Goal: Use online tool/utility: Utilize a website feature to perform a specific function

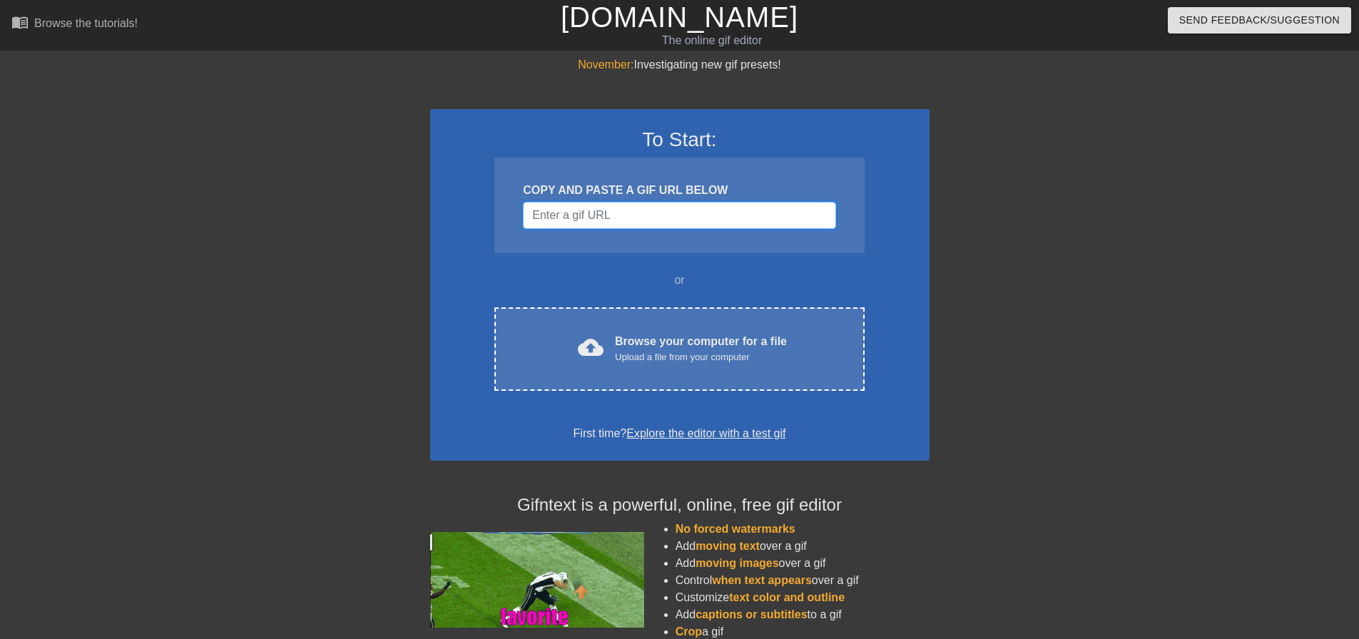
click at [731, 227] on input "Username" at bounding box center [679, 215] width 313 height 27
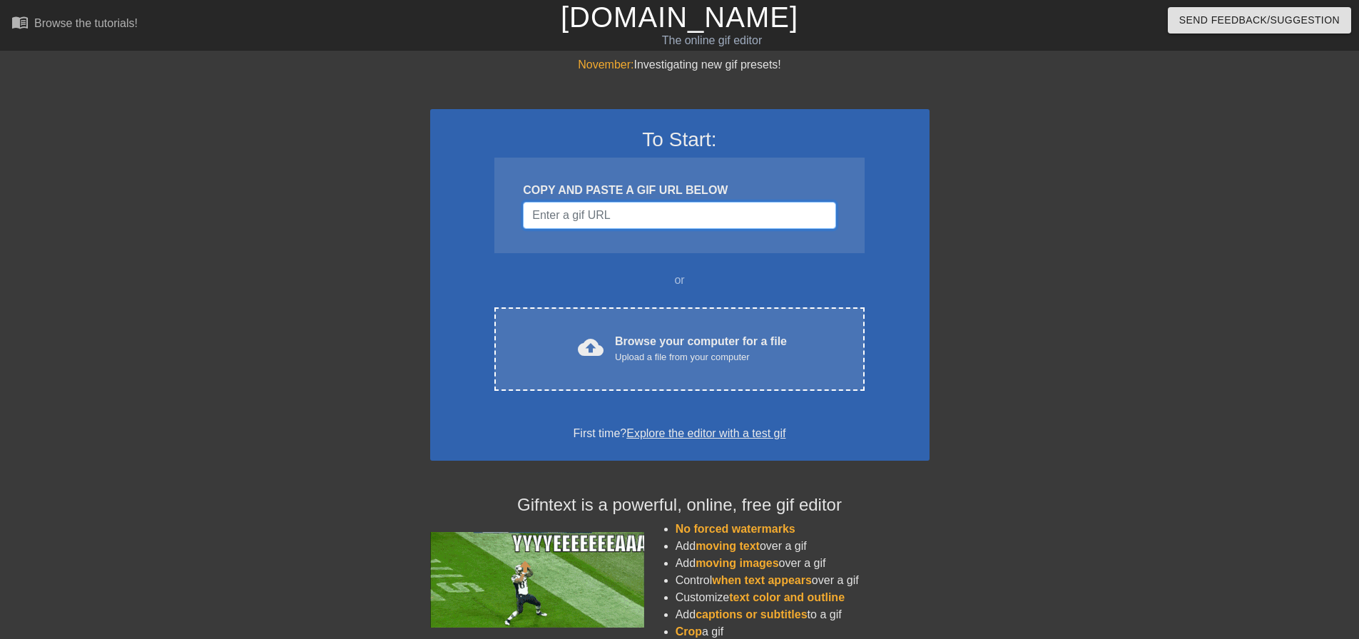
click at [618, 205] on input "Username" at bounding box center [679, 215] width 313 height 27
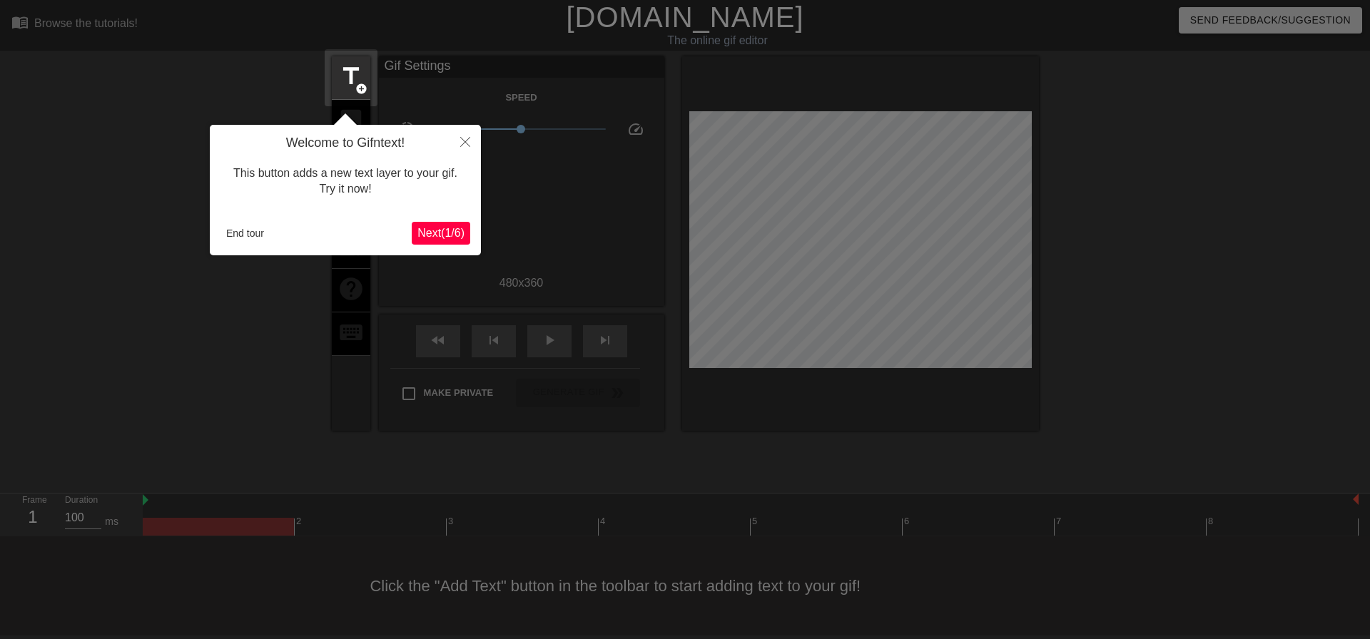
click at [442, 234] on span "Next ( 1 / 6 )" at bounding box center [440, 233] width 47 height 12
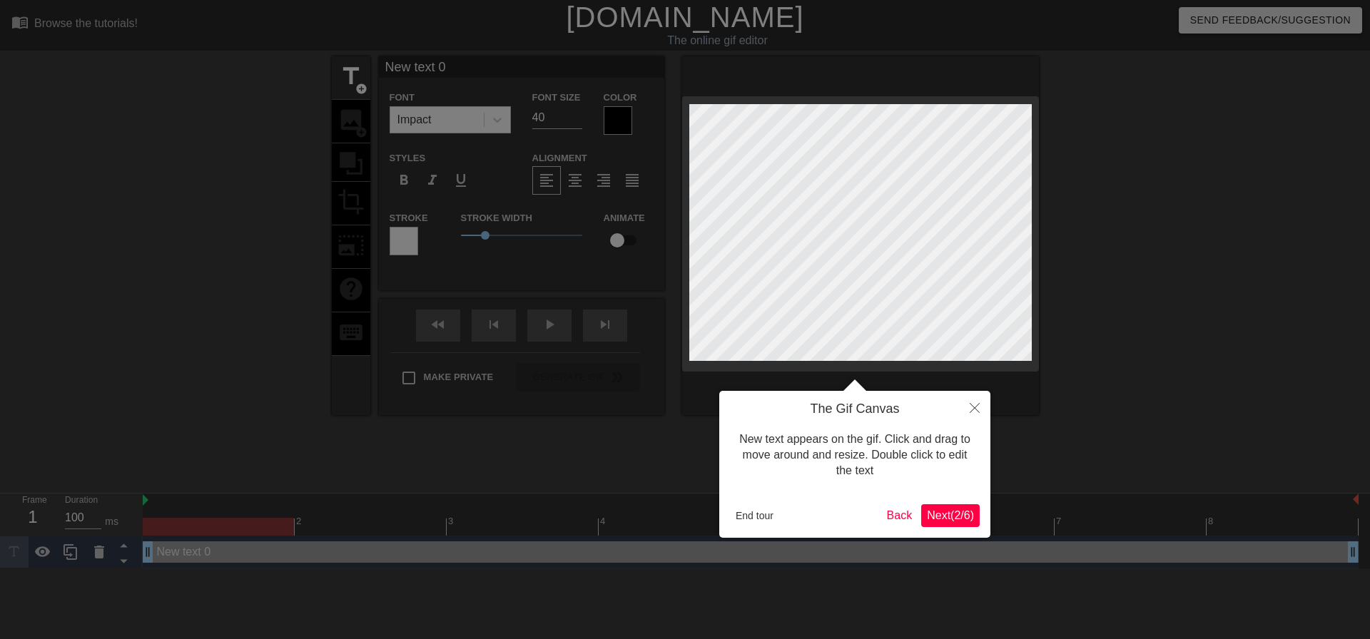
click at [965, 512] on span "Next ( 2 / 6 )" at bounding box center [950, 515] width 47 height 12
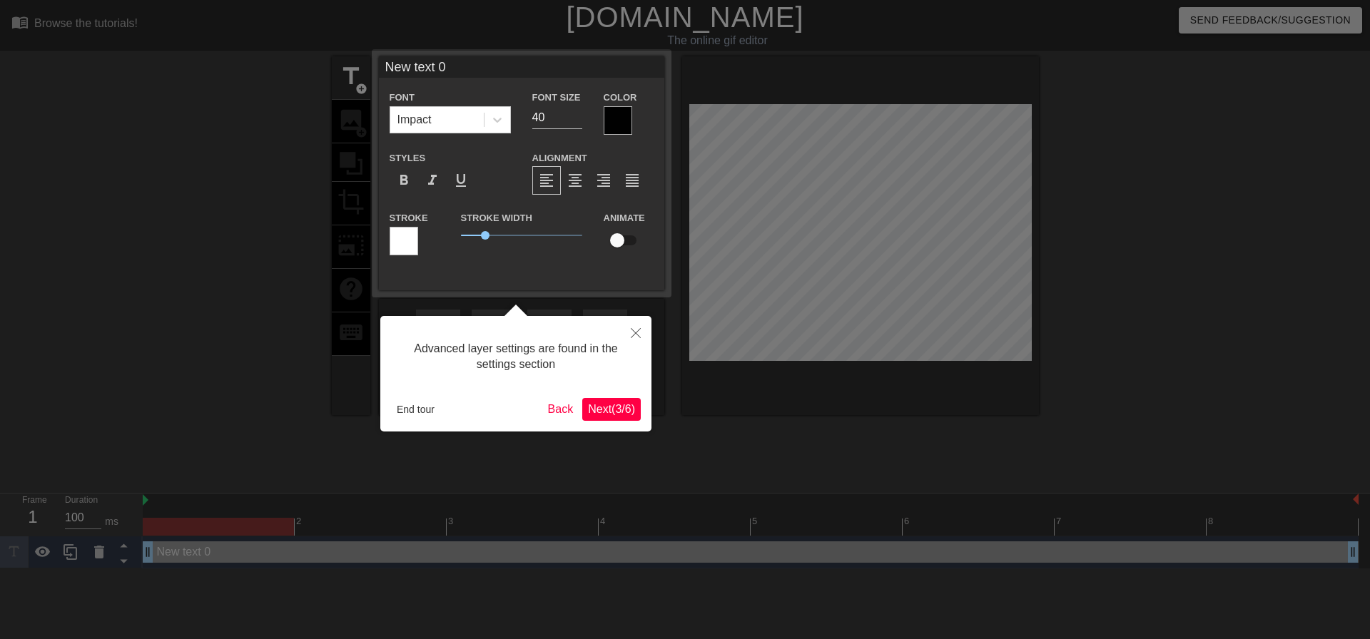
click at [611, 417] on button "Next ( 3 / 6 )" at bounding box center [611, 409] width 59 height 23
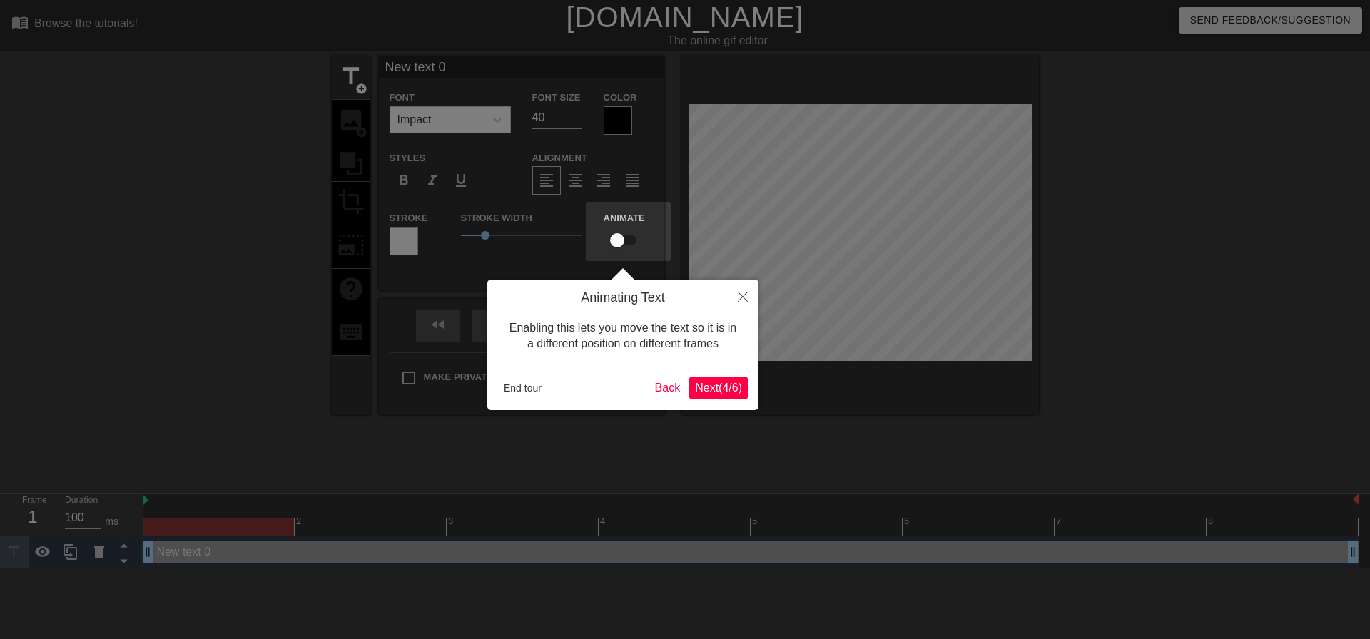
click at [695, 394] on span "Next ( 4 / 6 )" at bounding box center [718, 388] width 47 height 12
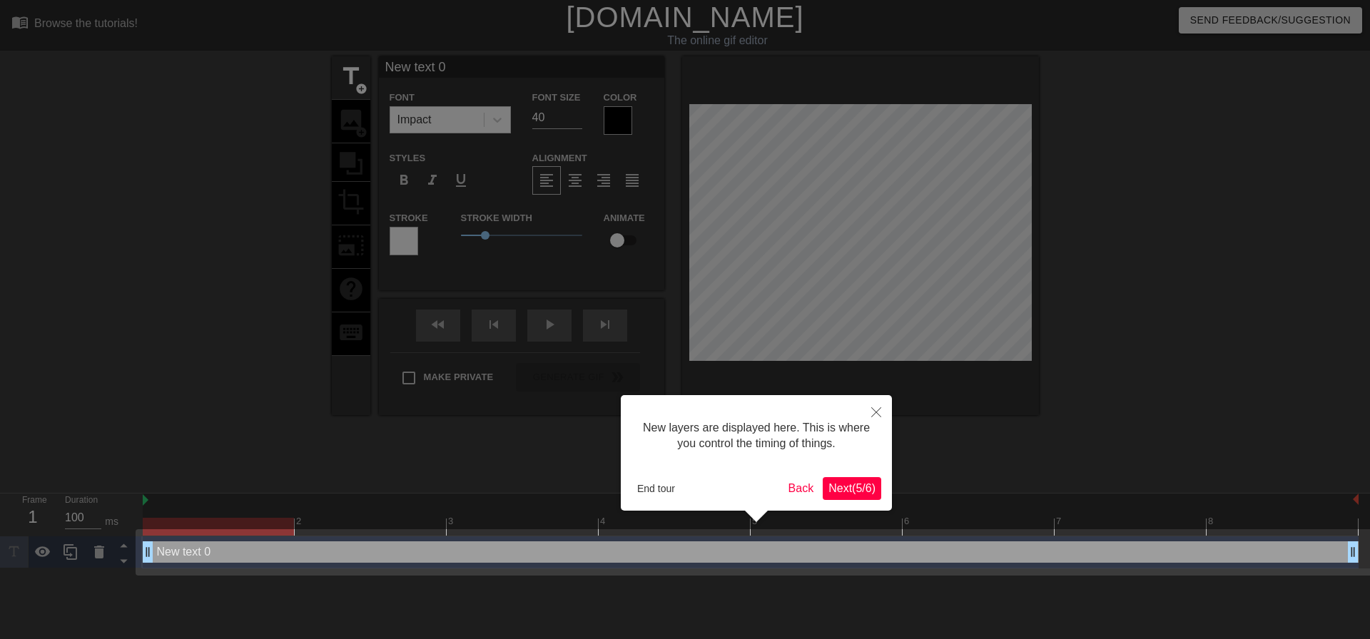
click at [853, 497] on button "Next ( 5 / 6 )" at bounding box center [852, 488] width 59 height 23
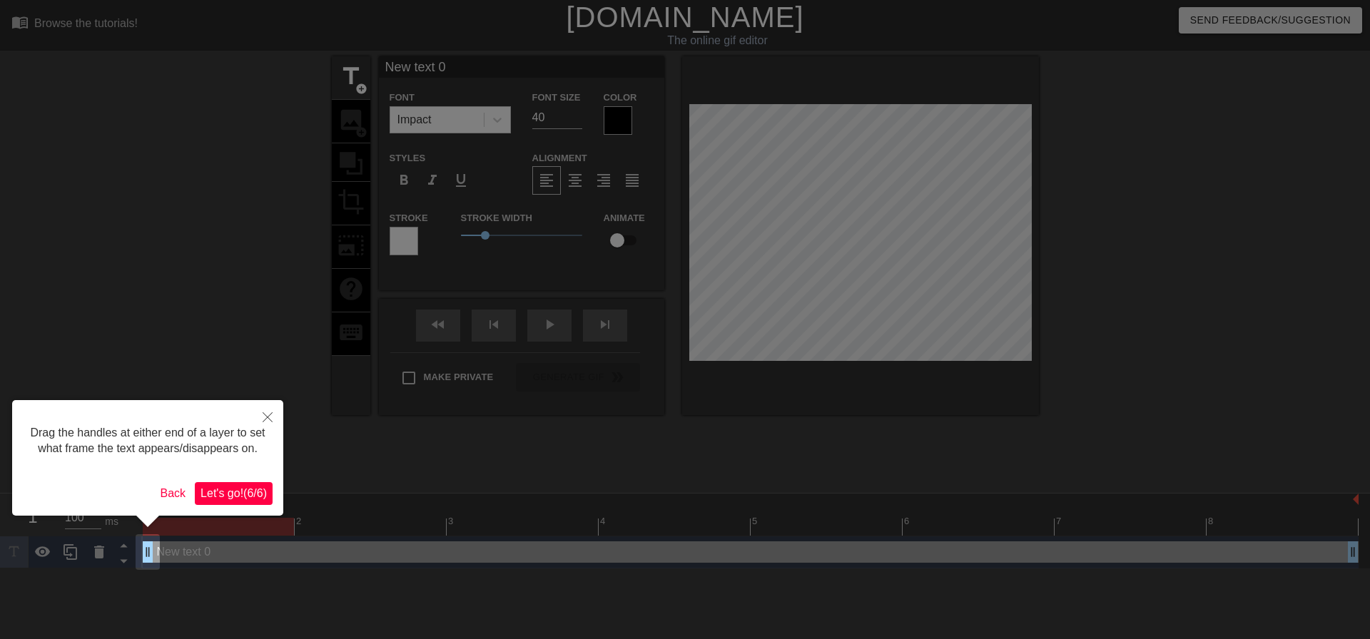
click at [257, 497] on span "Let's go! ( 6 / 6 )" at bounding box center [234, 493] width 66 height 12
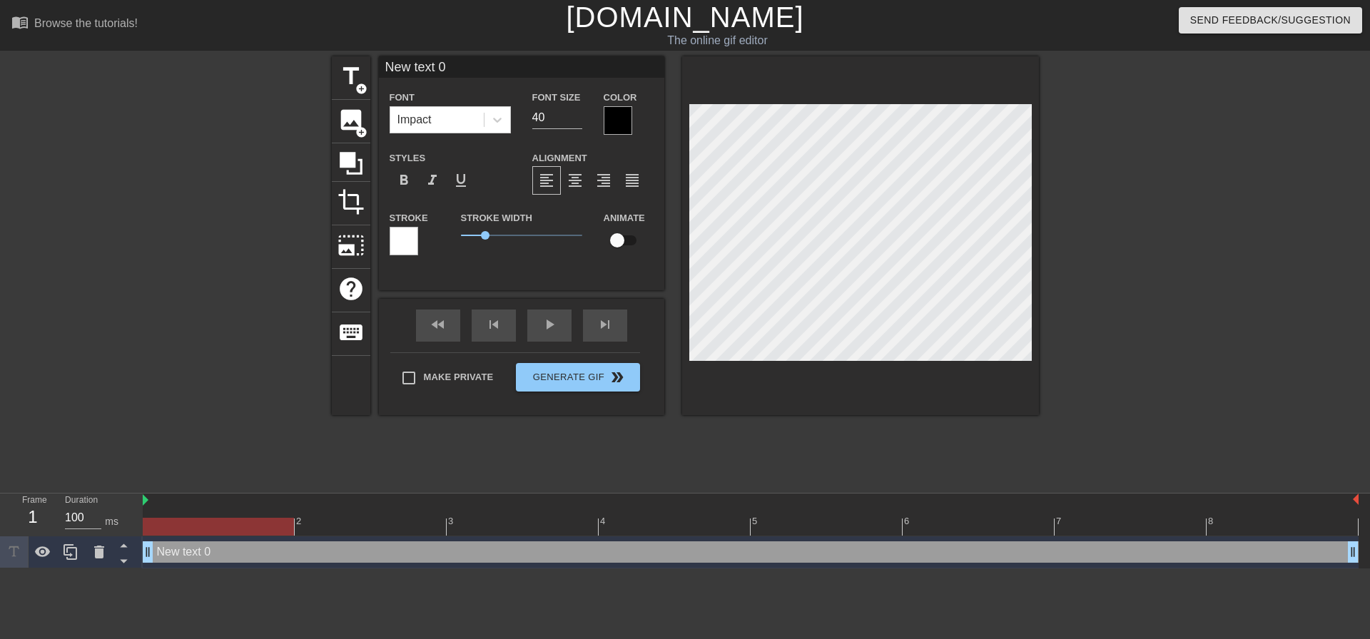
scroll to position [2, 2]
type textarea "New t ext 0"
type input "New t ext 0"
type textarea "New t ext 0"
type input "New t ext 0"
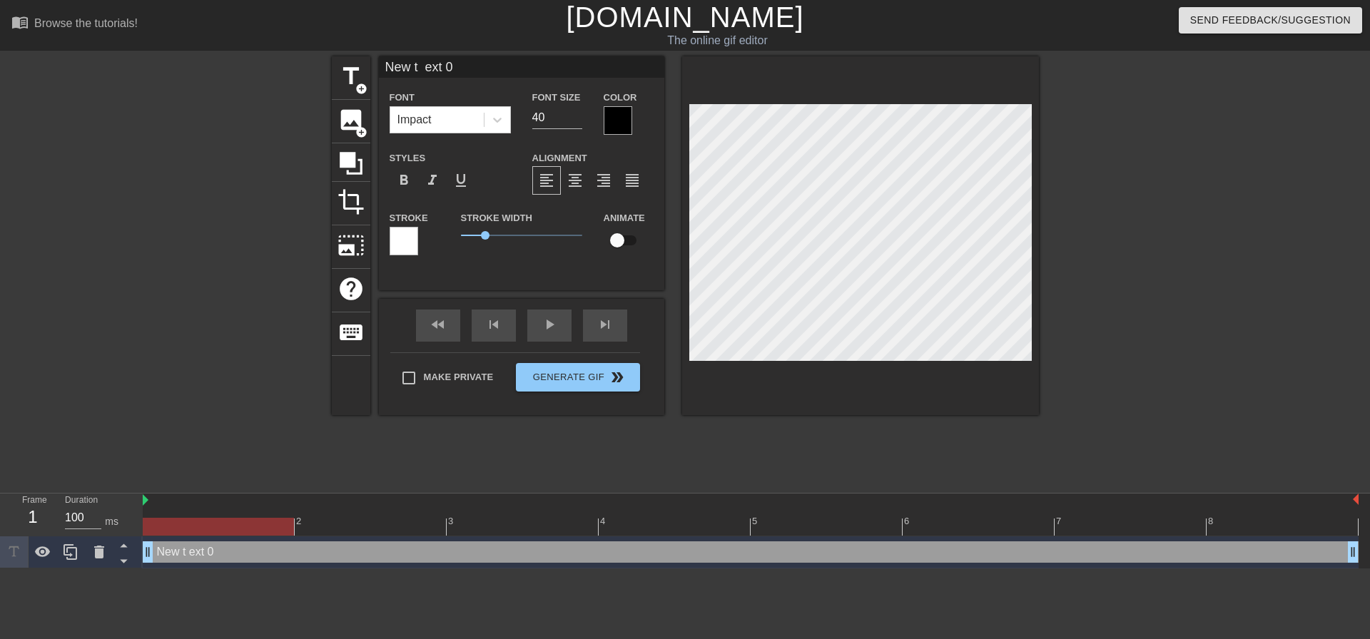
scroll to position [2, 4]
type textarea "New t ext 0"
type input "New t ext 0"
type textarea "New t ext 0"
click at [220, 560] on div "New t ext 0 drag_handle drag_handle" at bounding box center [751, 552] width 1216 height 21
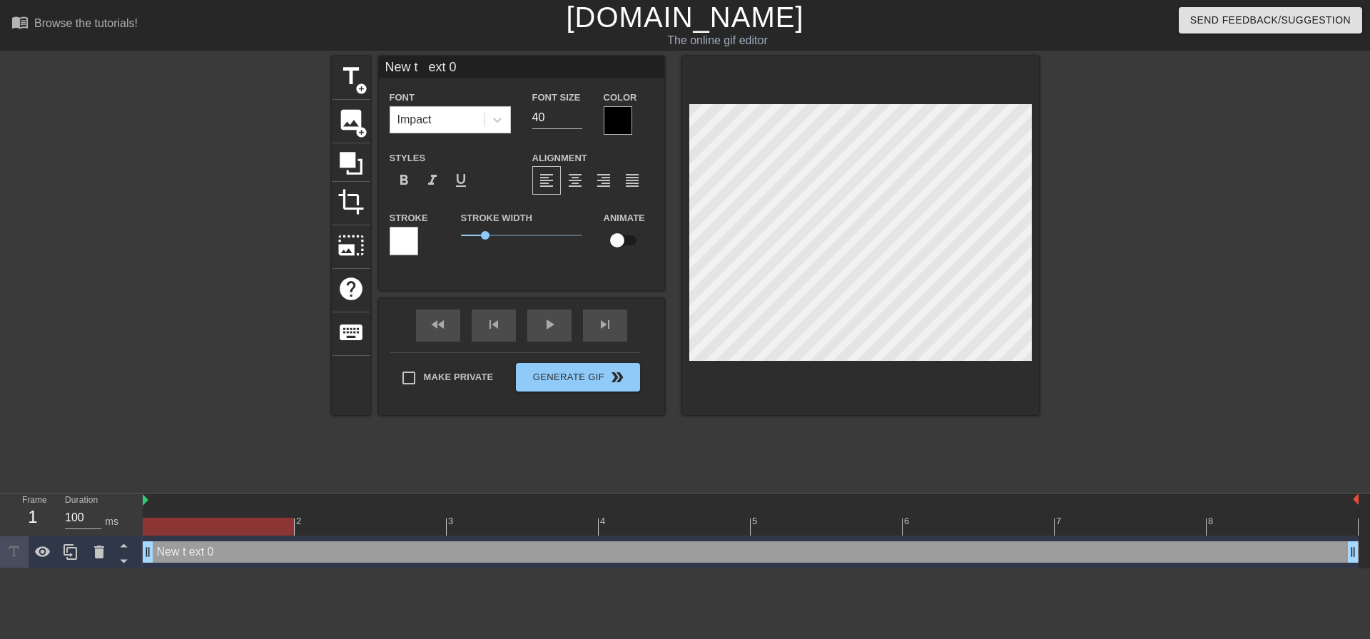
click at [226, 555] on div "New t ext 0 drag_handle drag_handle" at bounding box center [751, 552] width 1216 height 21
drag, startPoint x: 210, startPoint y: 559, endPoint x: 202, endPoint y: 561, distance: 8.1
click at [204, 560] on div "New t ext 0 drag_handle drag_handle" at bounding box center [751, 552] width 1216 height 21
click at [103, 552] on icon at bounding box center [99, 552] width 10 height 13
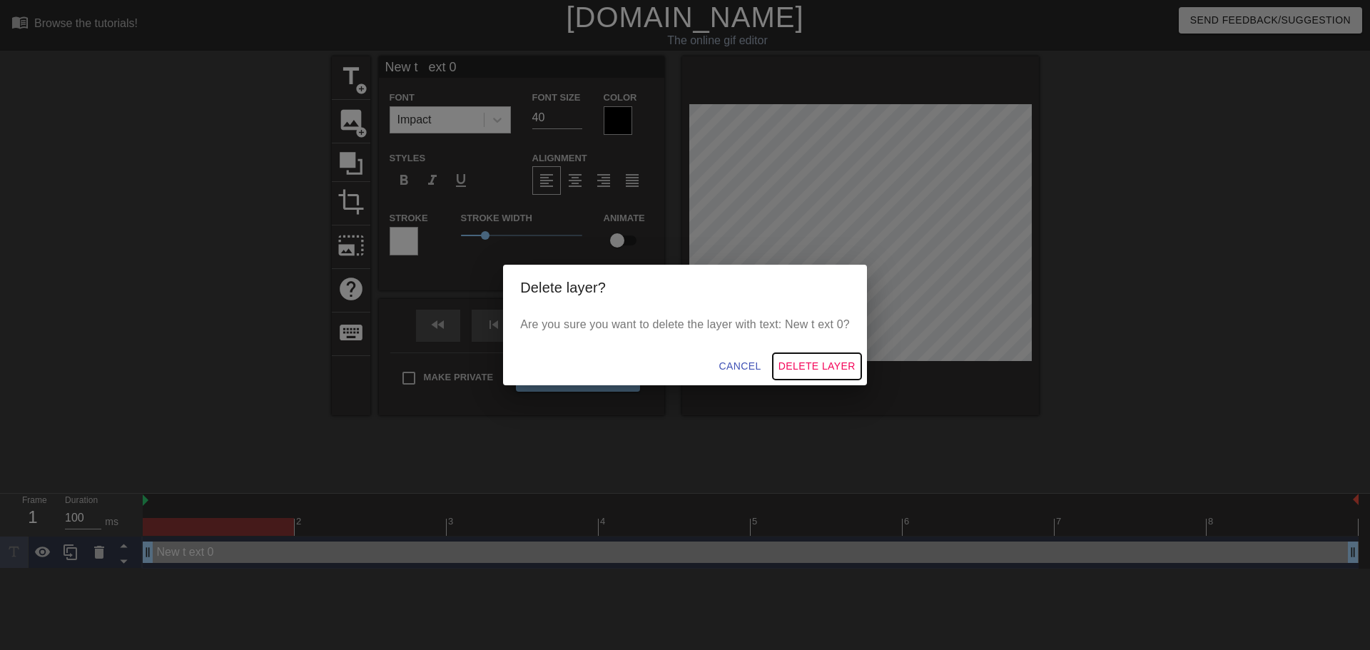
click at [801, 363] on span "Delete Layer" at bounding box center [816, 366] width 77 height 18
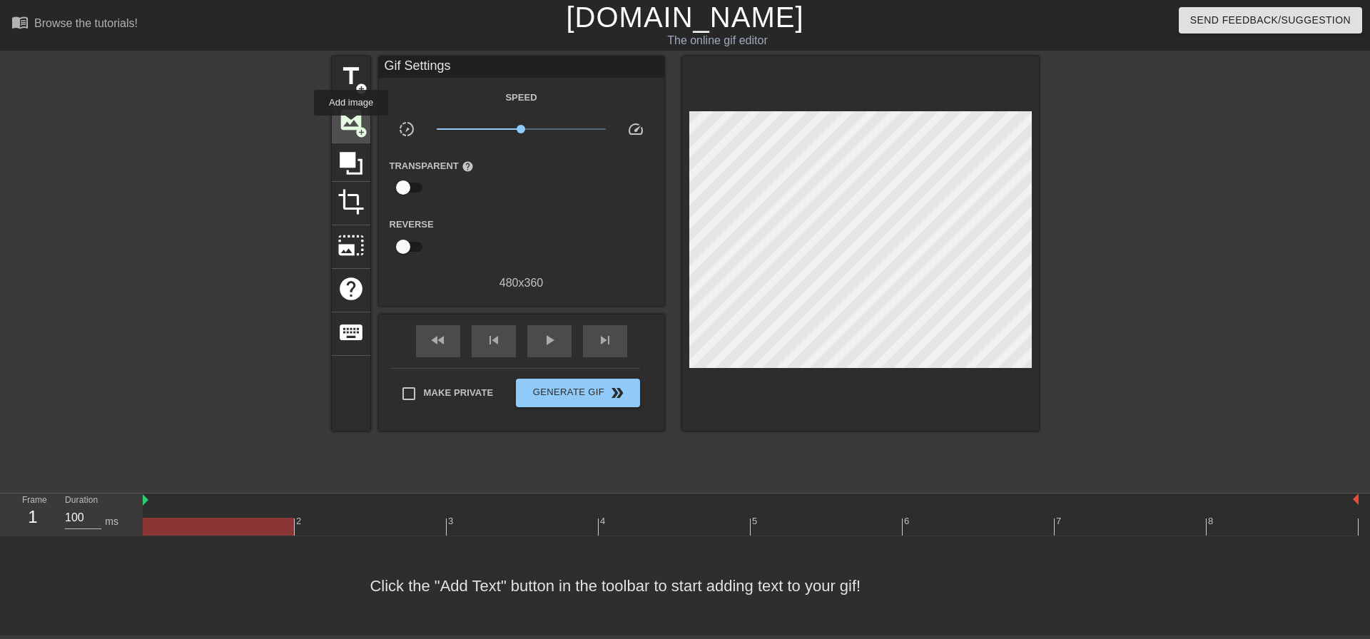
click at [351, 126] on span "image" at bounding box center [351, 119] width 27 height 27
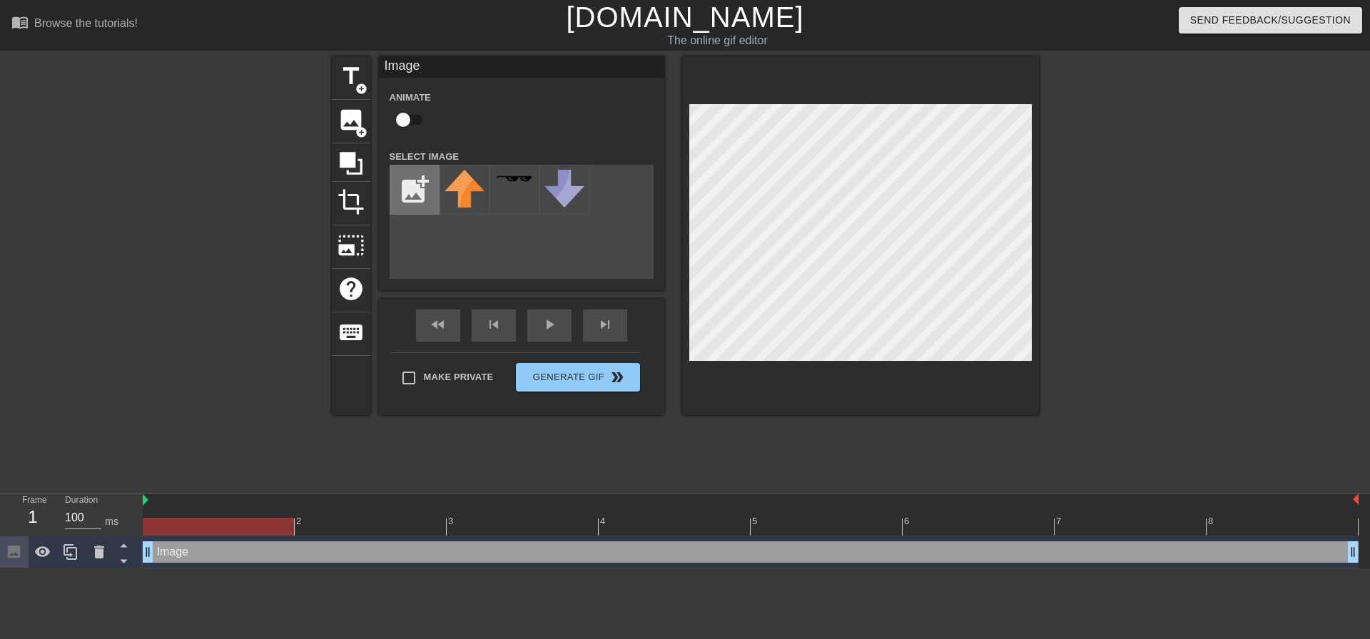
click at [416, 196] on input "file" at bounding box center [414, 190] width 49 height 49
click at [428, 193] on input "file" at bounding box center [414, 190] width 49 height 49
type input "C:\fakepath\Screenshot [DATE] 073045.jpg"
click at [475, 187] on div at bounding box center [465, 190] width 50 height 50
click at [195, 558] on div "Image drag_handle drag_handle" at bounding box center [751, 552] width 1216 height 21
